Goal: Find specific page/section: Find specific page/section

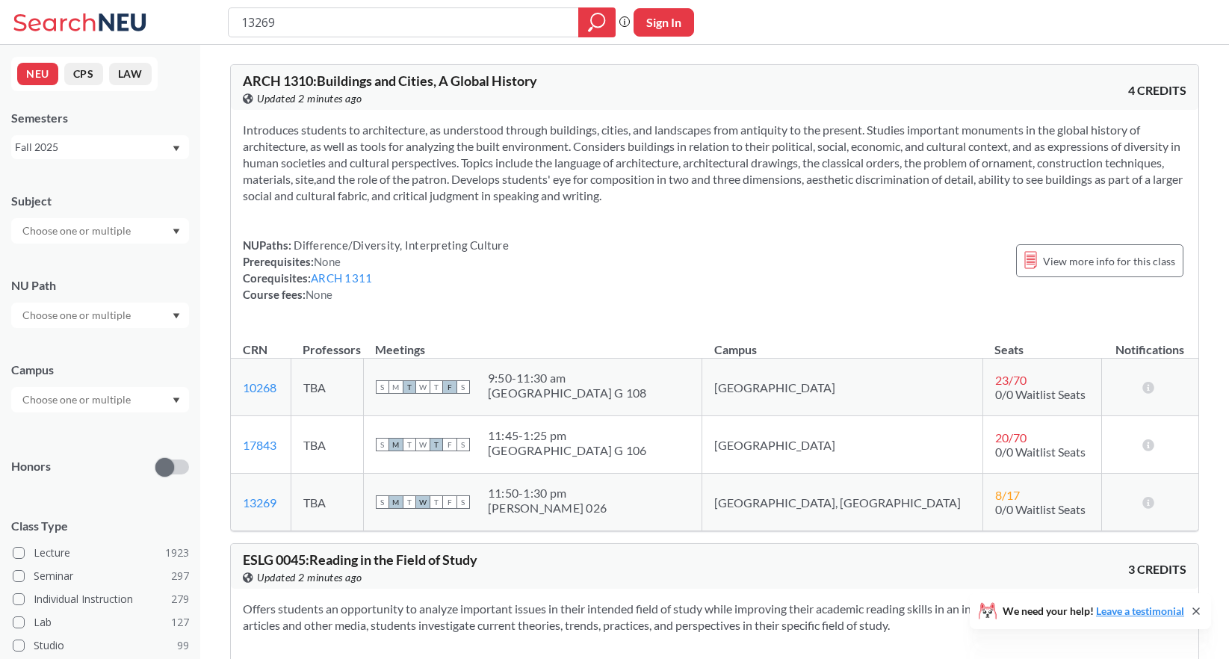
click at [331, 22] on input "13269" at bounding box center [404, 22] width 328 height 25
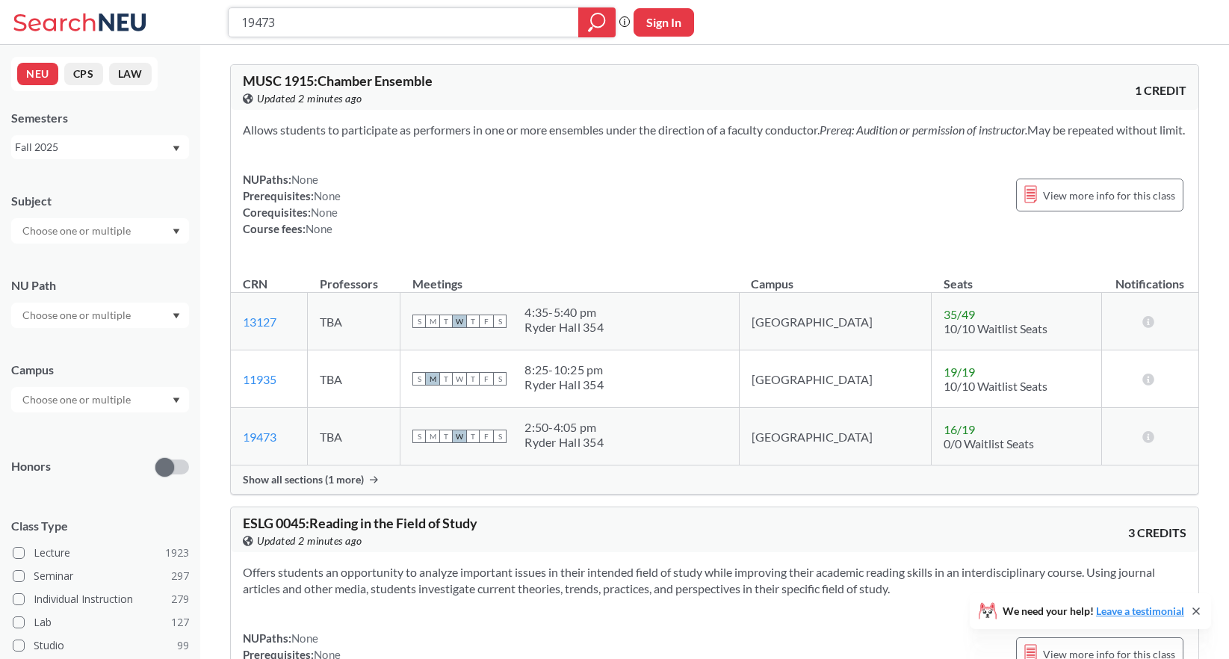
click at [347, 17] on input "19473" at bounding box center [404, 22] width 328 height 25
paste input "87"
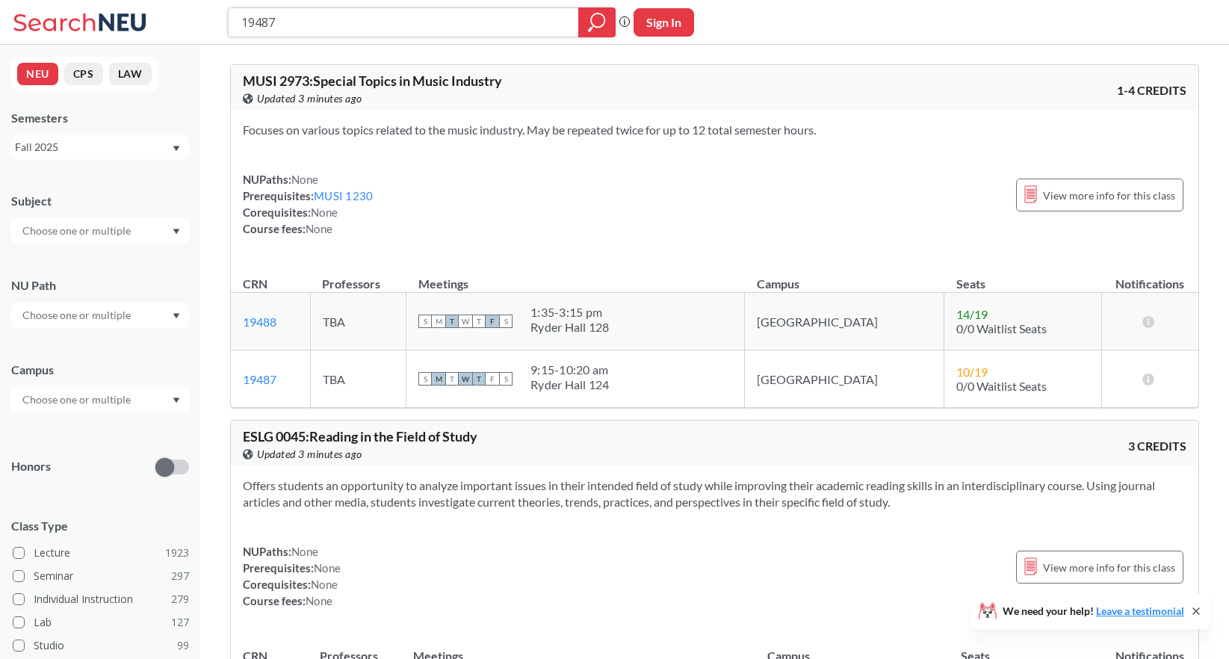
click at [433, 24] on input "19487" at bounding box center [404, 22] width 328 height 25
paste input "8"
click at [360, 11] on input "19488" at bounding box center [404, 22] width 328 height 25
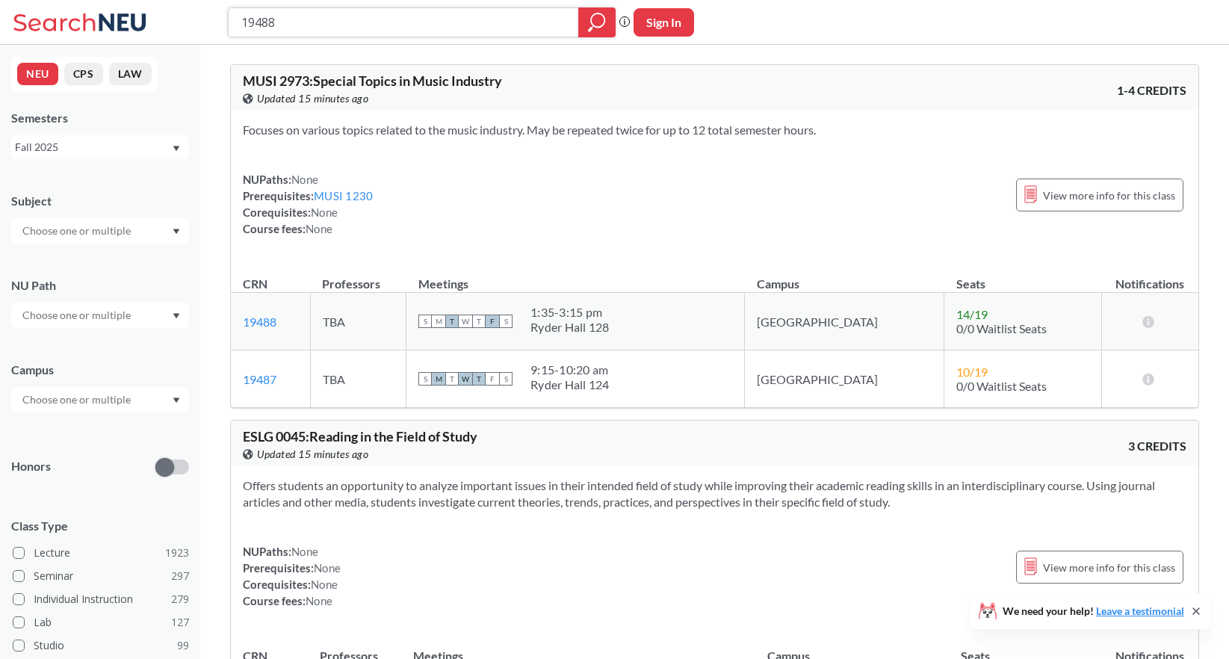
click at [360, 13] on input "19488" at bounding box center [404, 22] width 328 height 25
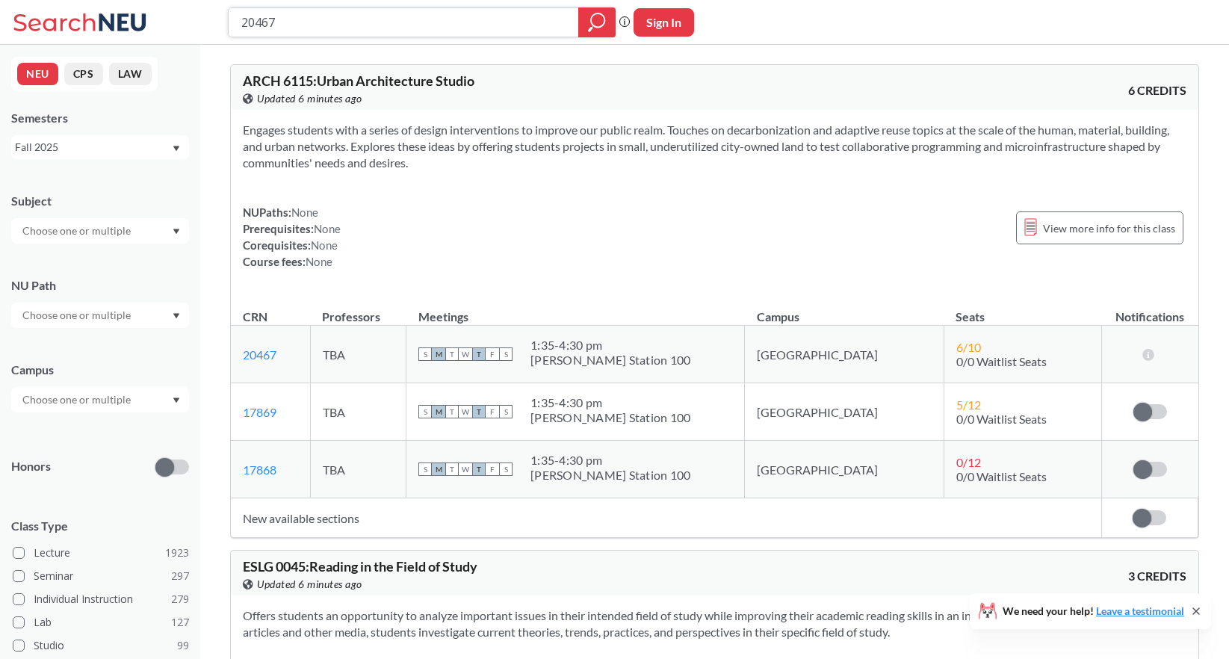
click at [326, 20] on input "20467" at bounding box center [404, 22] width 328 height 25
type input "19729"
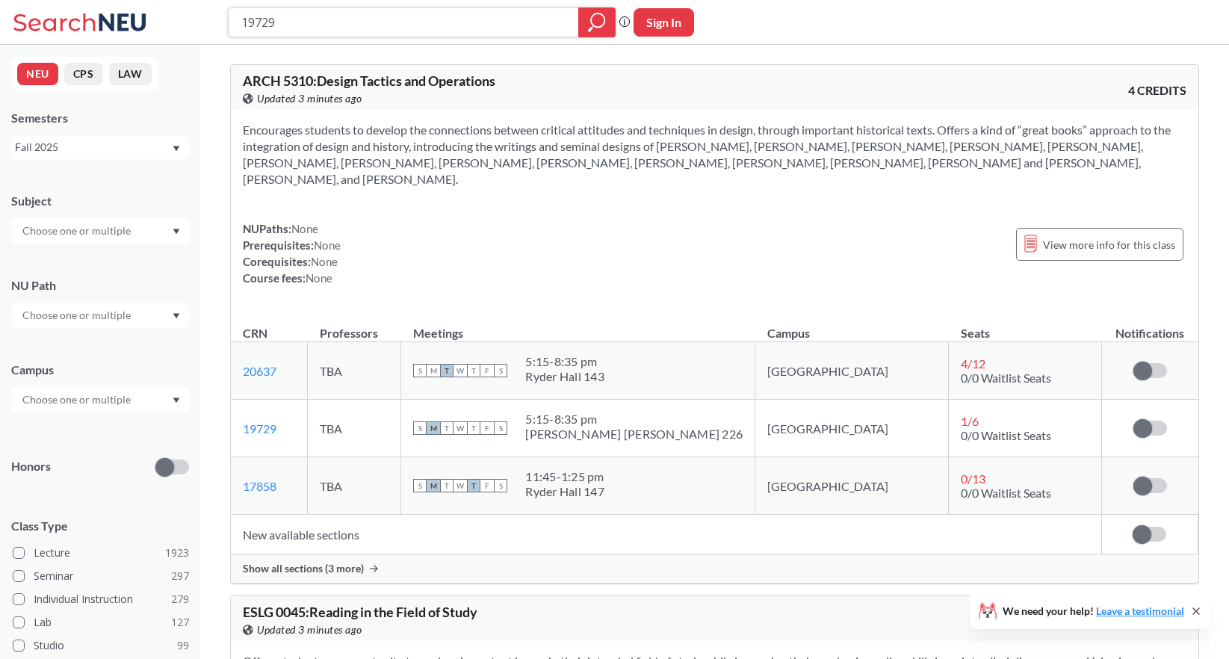
click at [416, 28] on input "19729" at bounding box center [404, 22] width 328 height 25
type input "20371"
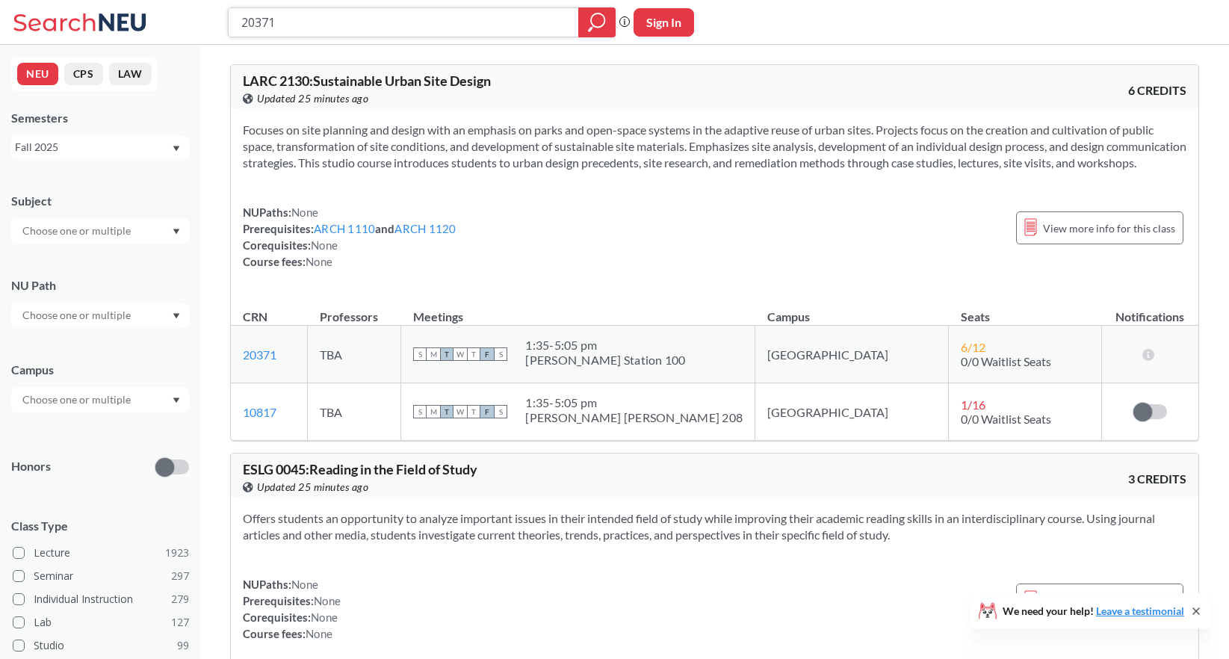
click at [405, 10] on input "20371" at bounding box center [404, 22] width 328 height 25
click at [403, 14] on input "20371" at bounding box center [404, 22] width 328 height 25
type input "16421"
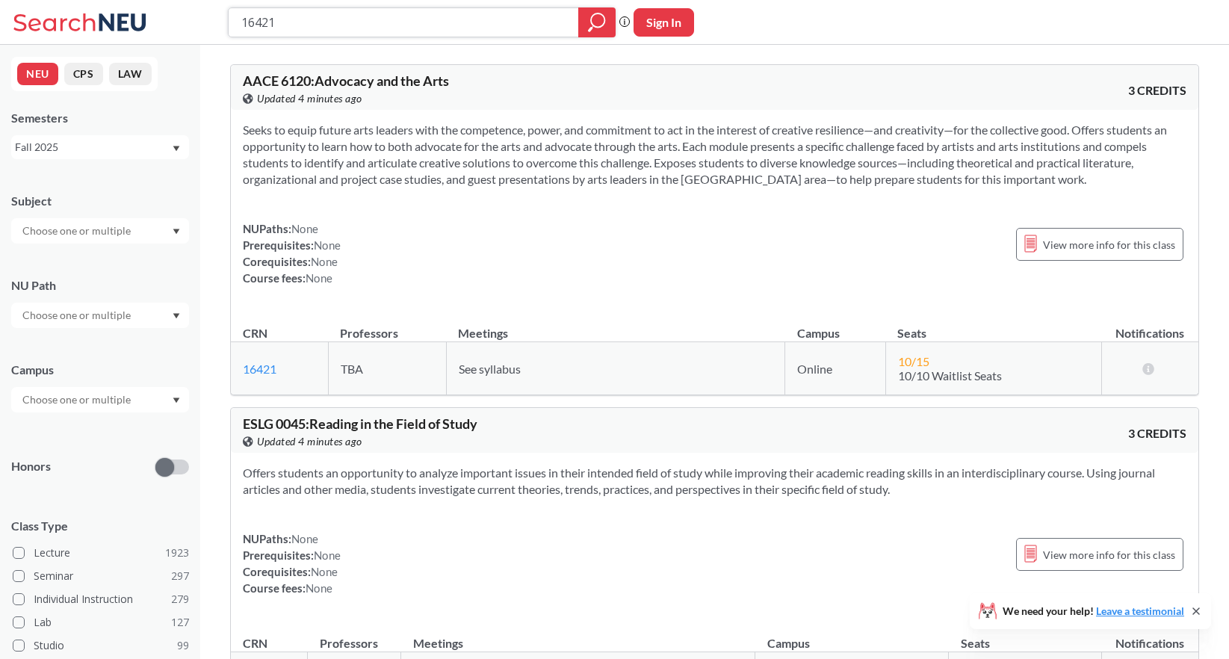
click at [349, 19] on input "16421" at bounding box center [404, 22] width 328 height 25
type input "14974"
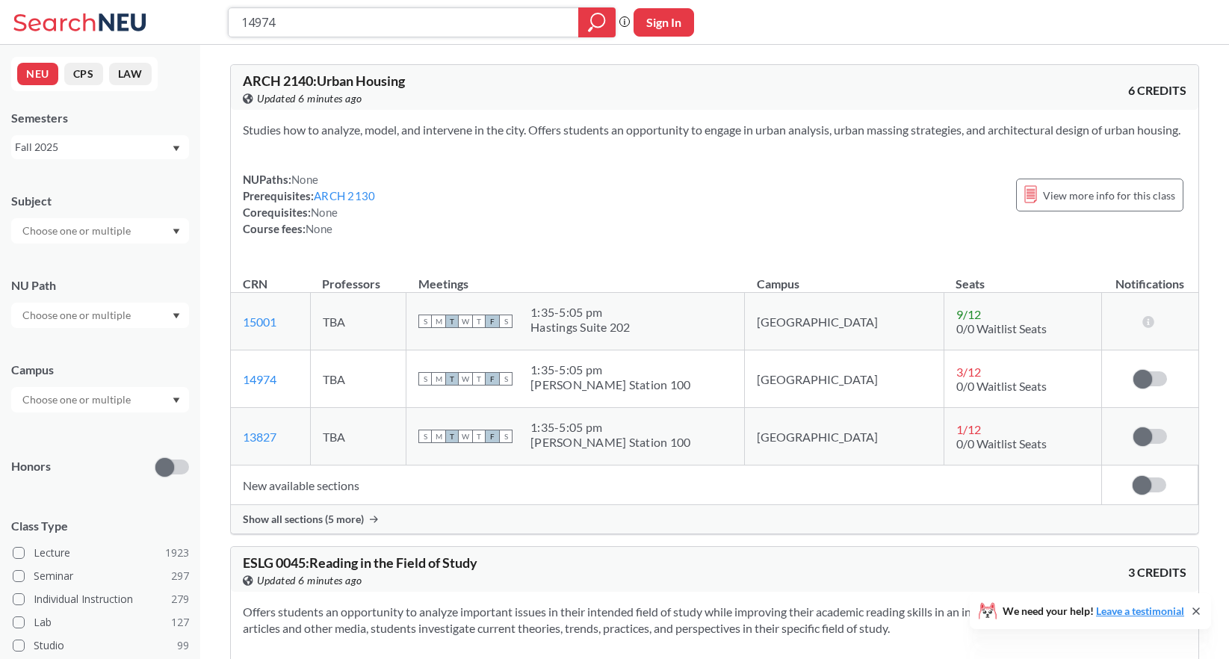
click at [357, 28] on input "14974" at bounding box center [404, 22] width 328 height 25
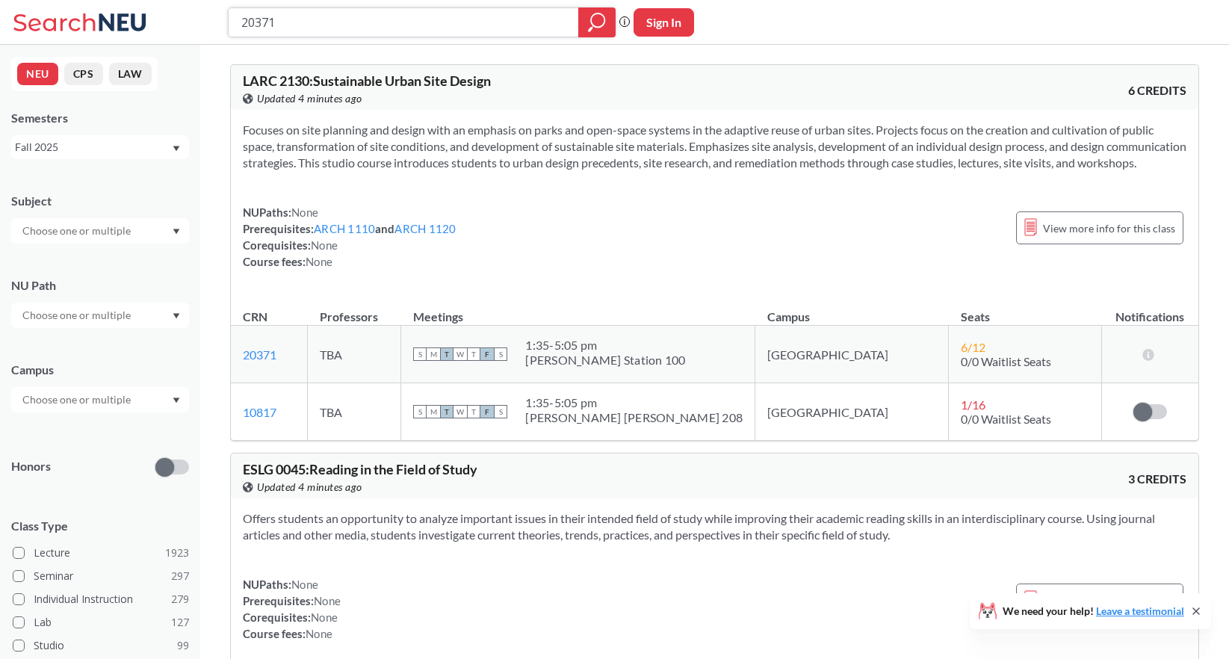
click at [369, 19] on input "20371" at bounding box center [404, 22] width 328 height 25
click at [369, 22] on input "20371" at bounding box center [404, 22] width 328 height 25
paste input "17852"
type input "17852"
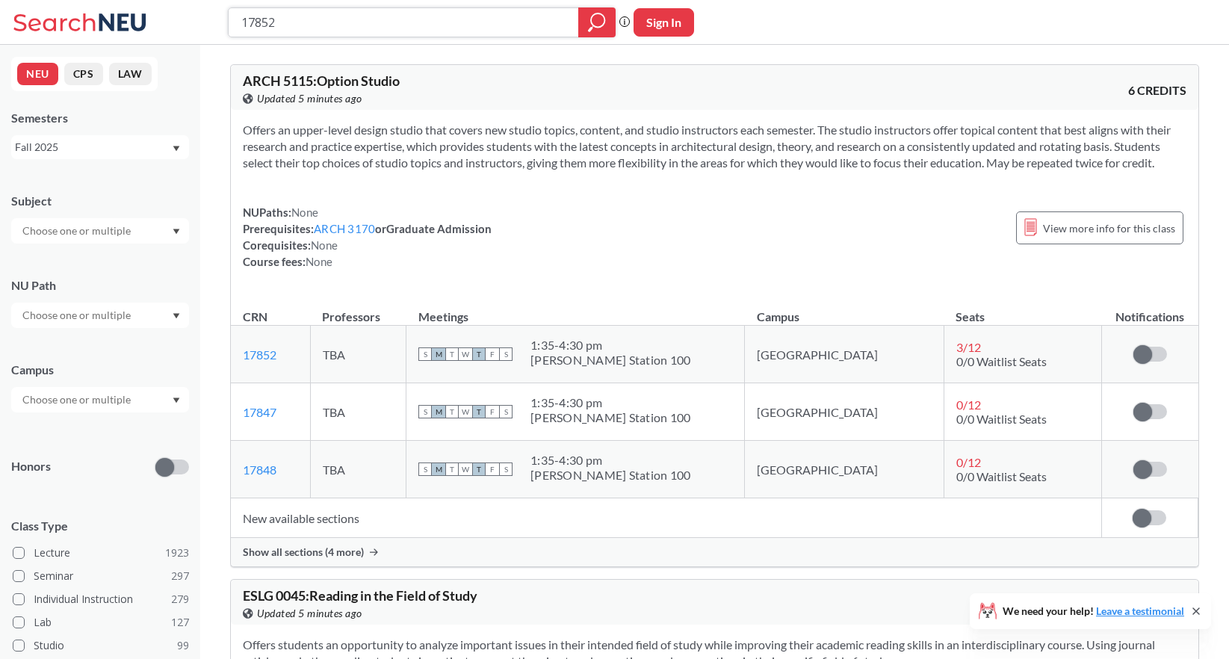
click at [403, 20] on input "17852" at bounding box center [404, 22] width 328 height 25
paste input "4"
type input "17842"
